Goal: Information Seeking & Learning: Learn about a topic

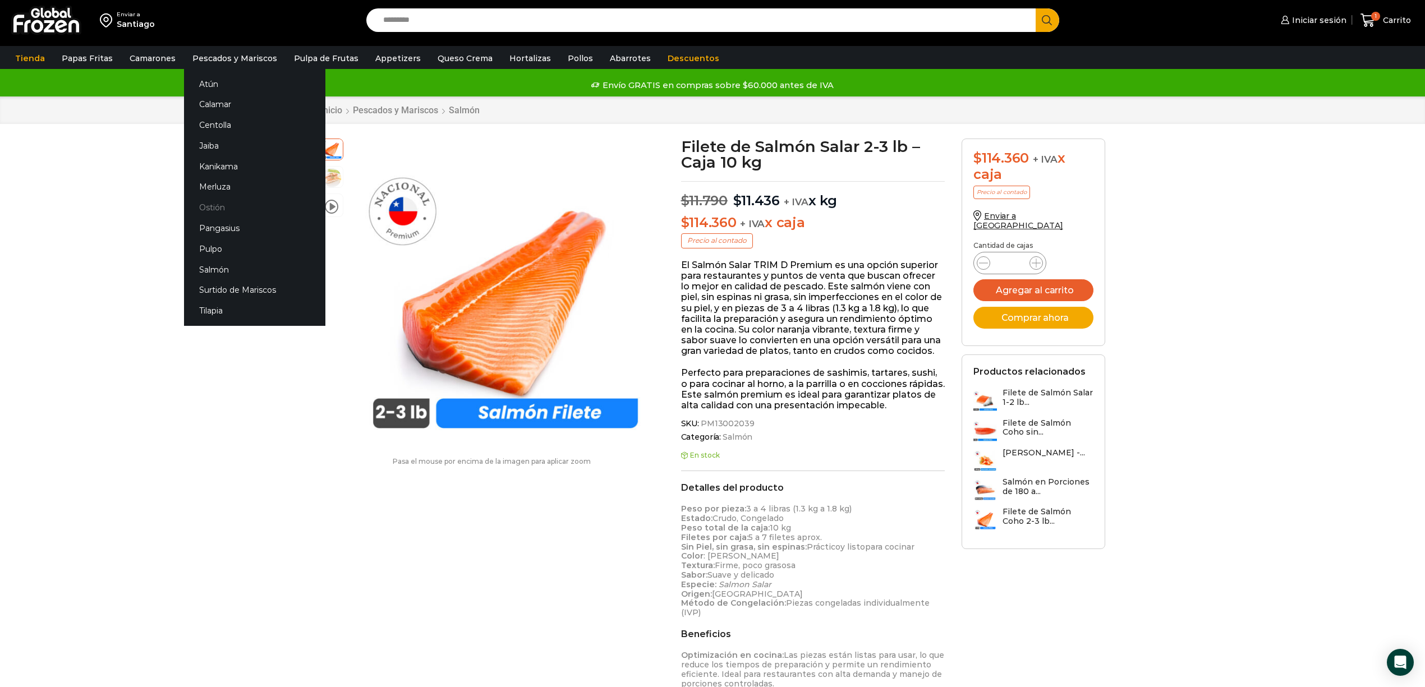
click at [202, 208] on link "Ostión" at bounding box center [254, 207] width 141 height 21
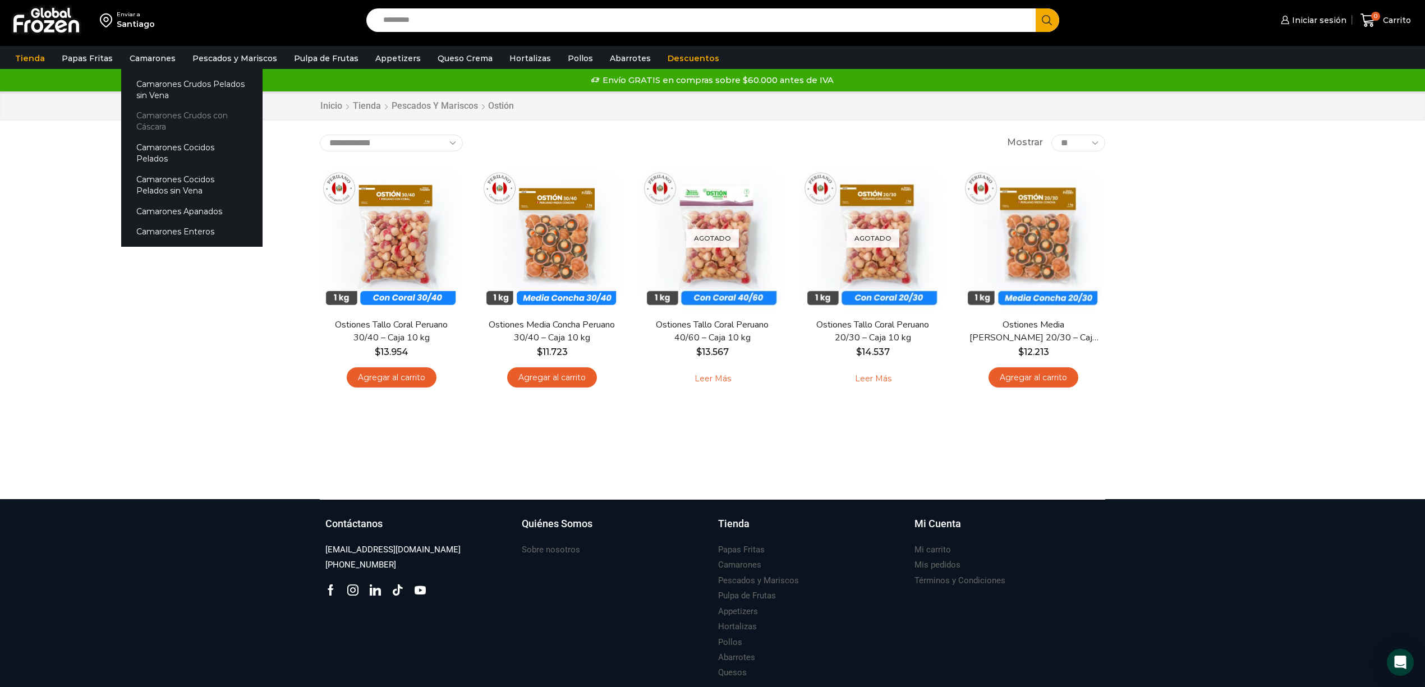
click at [194, 116] on link "Camarones Crudos con Cáscara" at bounding box center [191, 121] width 141 height 32
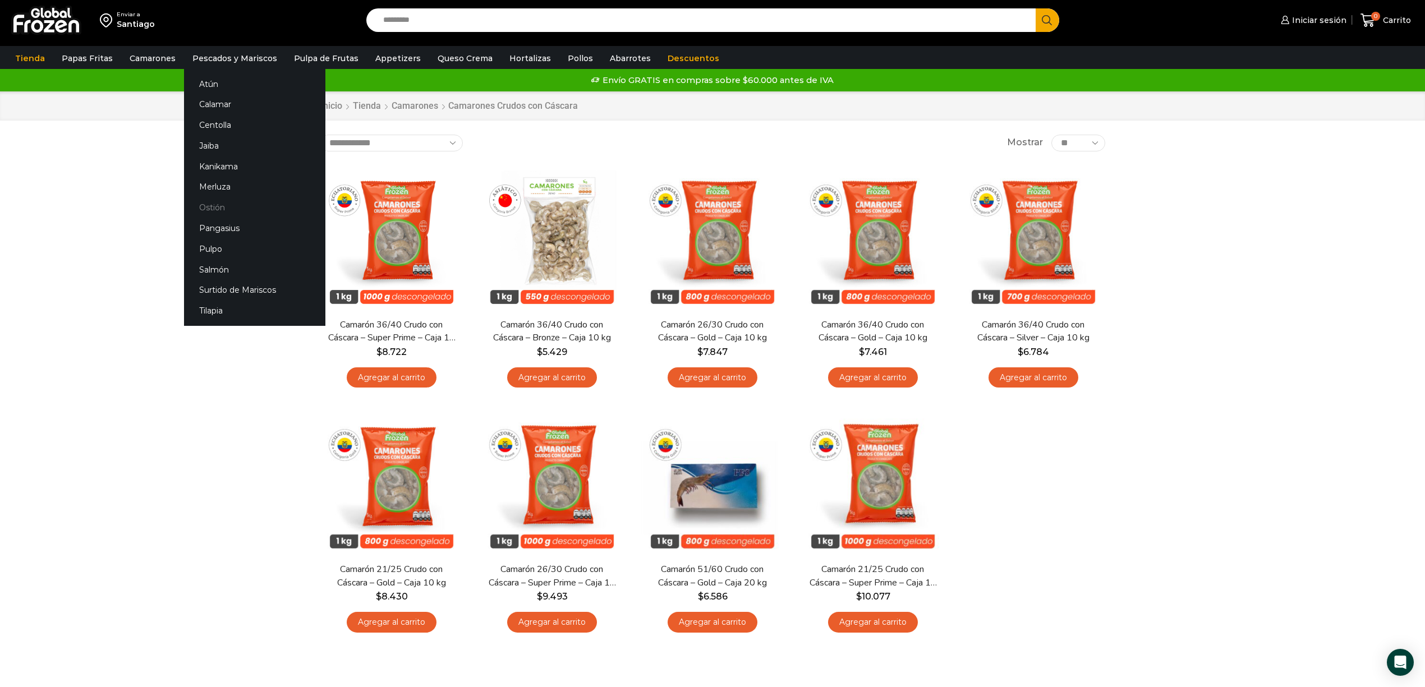
click at [199, 203] on link "Ostión" at bounding box center [254, 207] width 141 height 21
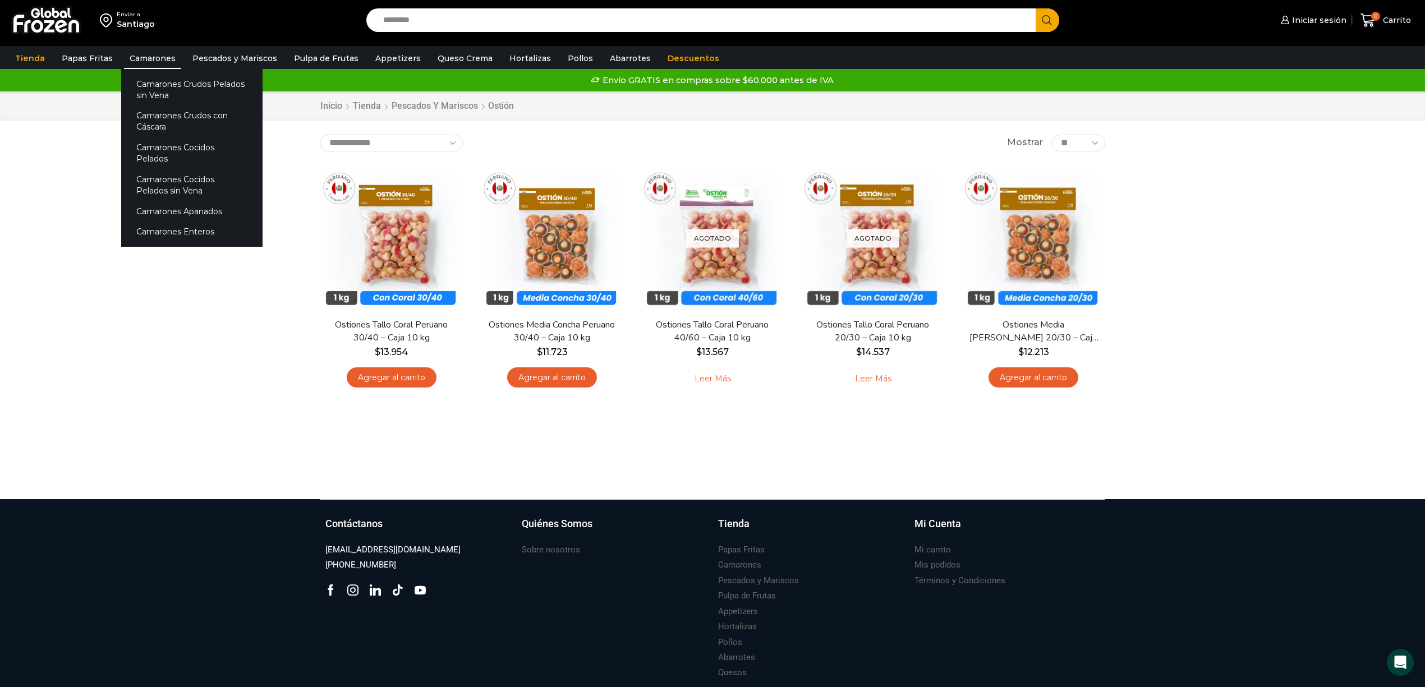
click at [144, 57] on link "Camarones" at bounding box center [152, 58] width 57 height 21
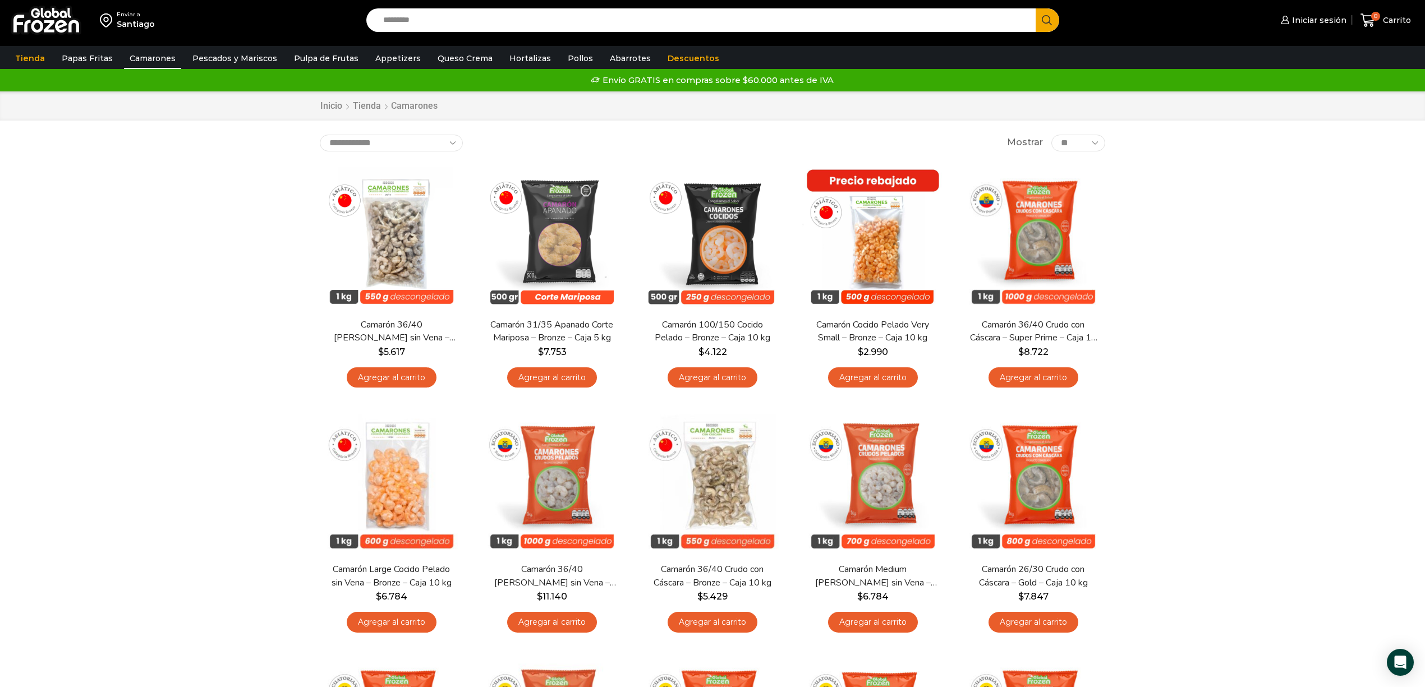
click at [509, 25] on input "Search input" at bounding box center [704, 20] width 652 height 24
type input "*****"
click at [1036, 8] on button "Search" at bounding box center [1048, 20] width 24 height 24
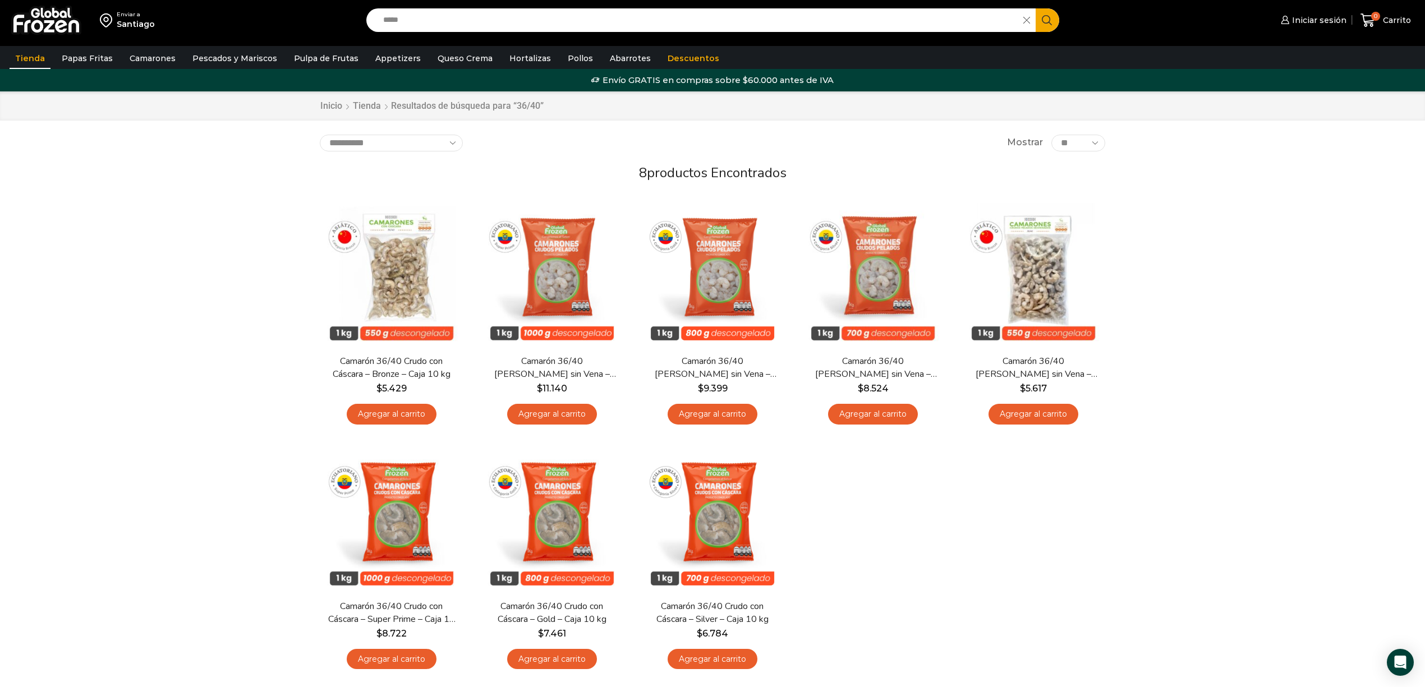
click at [32, 21] on img at bounding box center [46, 20] width 70 height 29
